Goal: Check status: Check status

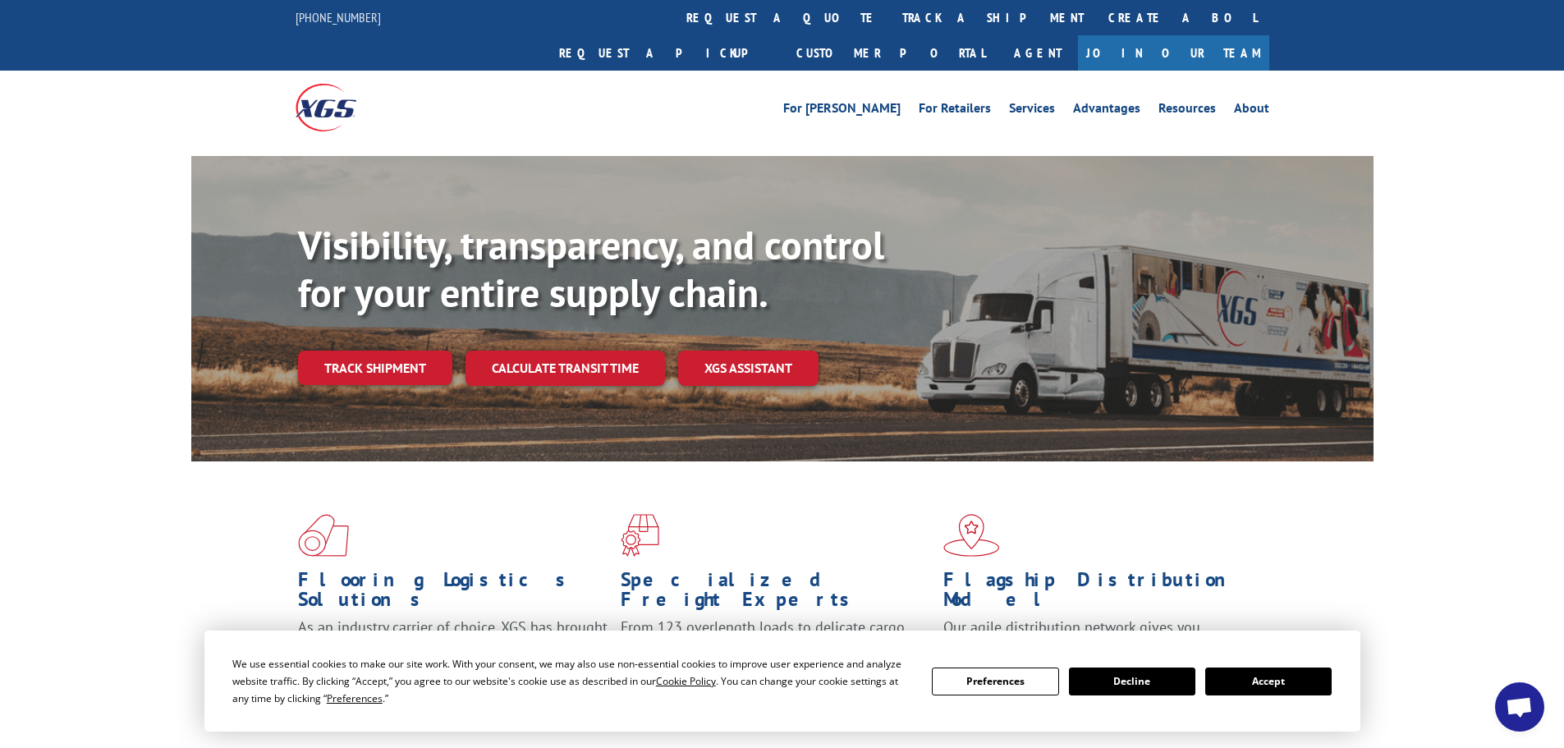
click at [1274, 686] on button "Accept" at bounding box center [1268, 682] width 126 height 28
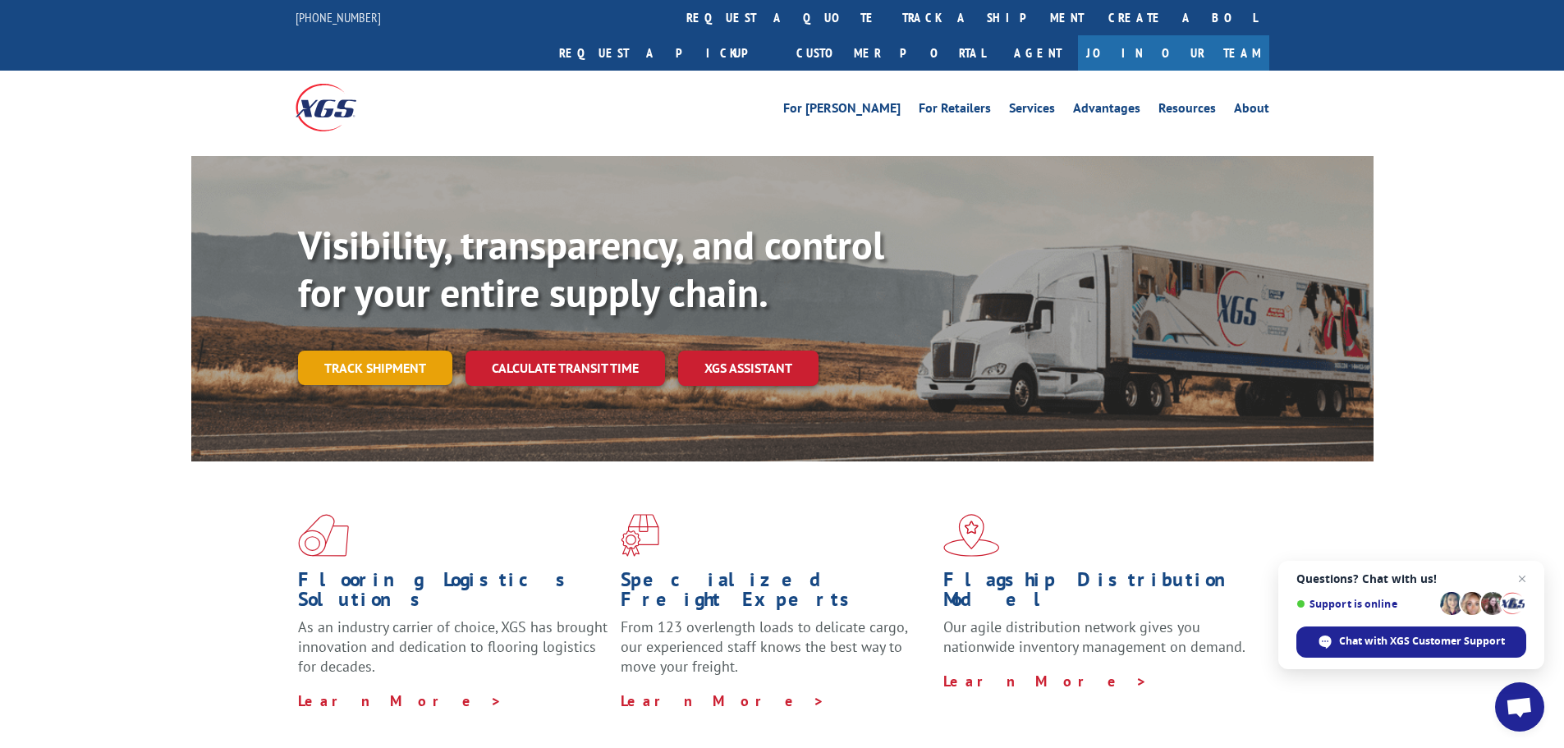
click at [414, 351] on link "Track shipment" at bounding box center [375, 368] width 154 height 34
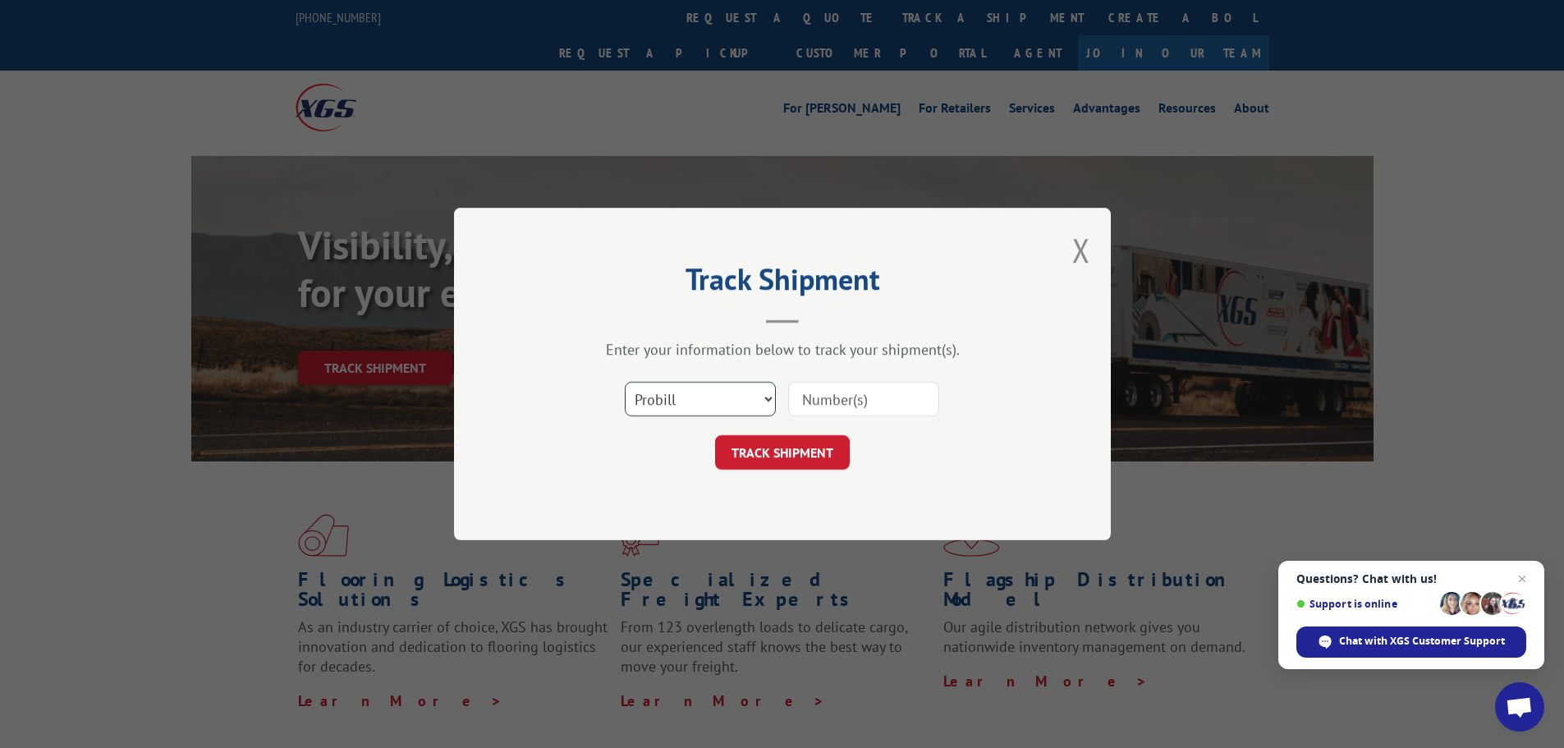
click at [656, 396] on select "Select category... Probill BOL PO" at bounding box center [700, 399] width 151 height 34
select select "bol"
click at [625, 382] on select "Select category... Probill BOL PO" at bounding box center [700, 399] width 151 height 34
click at [835, 397] on input at bounding box center [863, 399] width 151 height 34
paste input "441127"
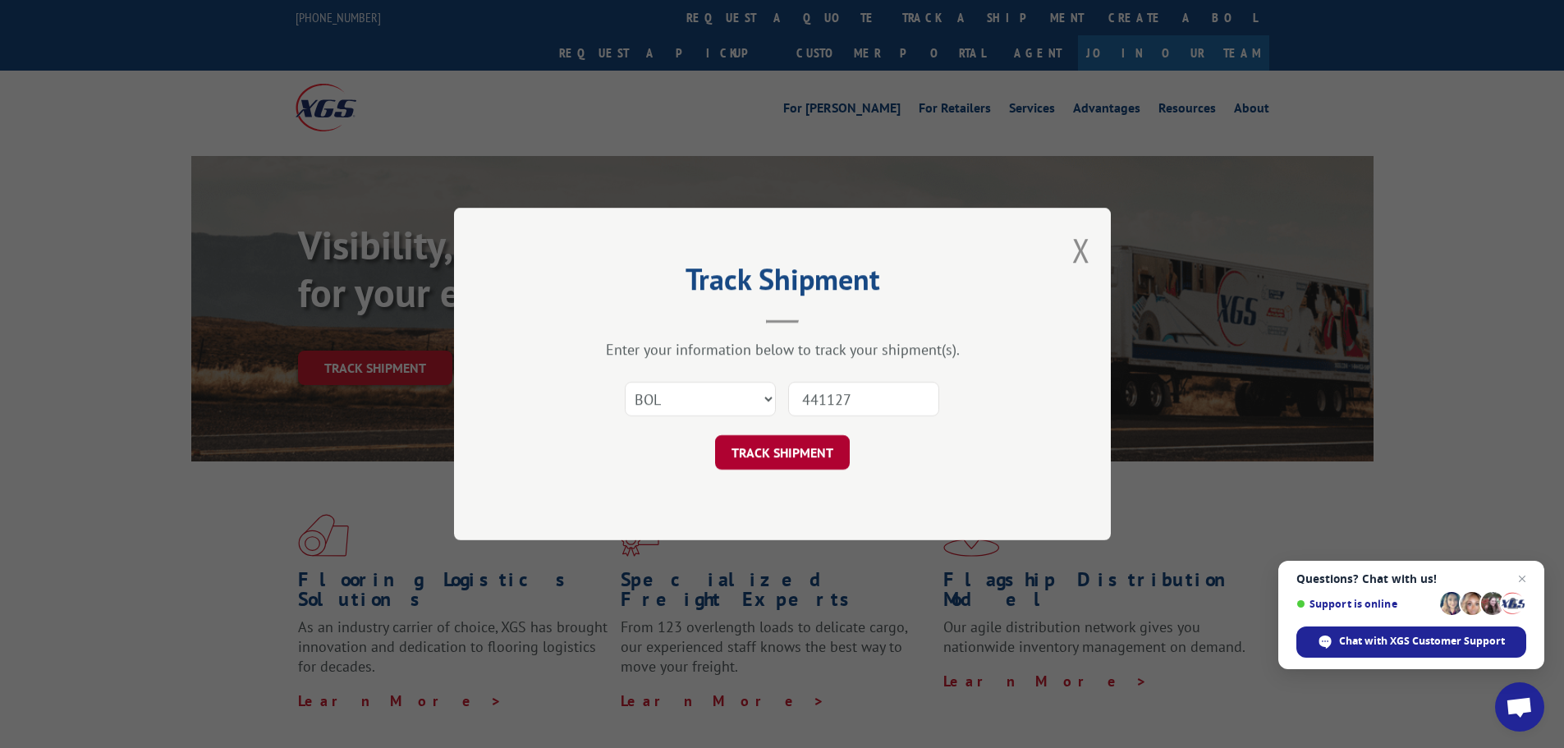
type input "441127"
click at [778, 452] on button "TRACK SHIPMENT" at bounding box center [782, 452] width 135 height 34
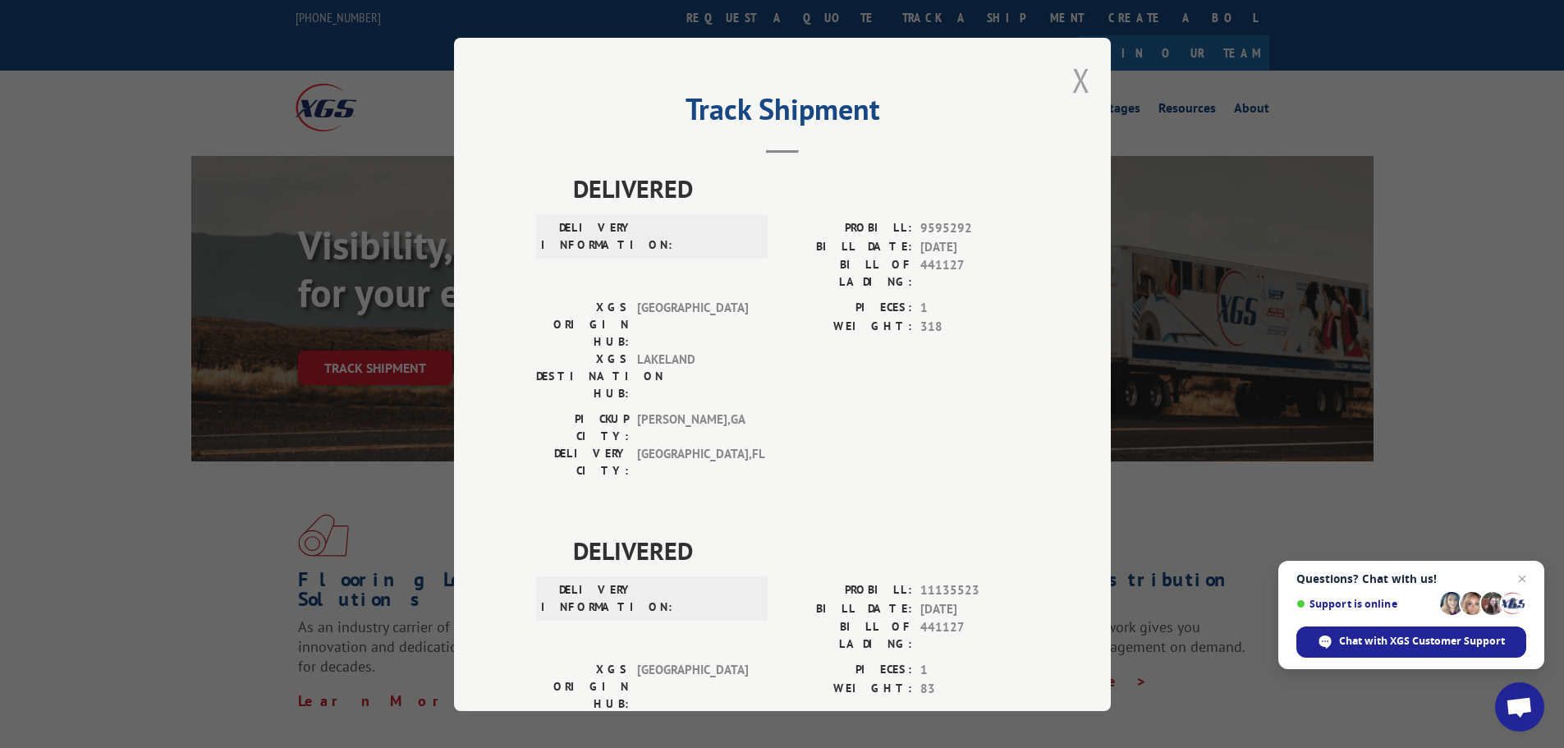
click at [1078, 84] on button "Close modal" at bounding box center [1081, 80] width 18 height 44
